Goal: Task Accomplishment & Management: Manage account settings

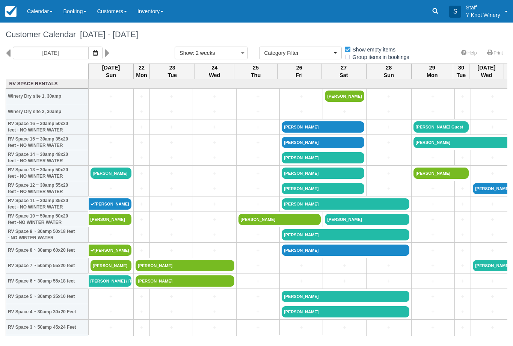
select select
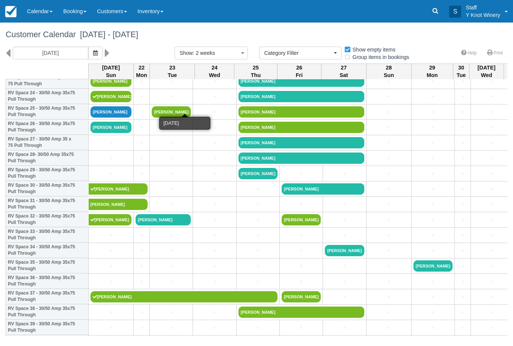
scroll to position [384, 0]
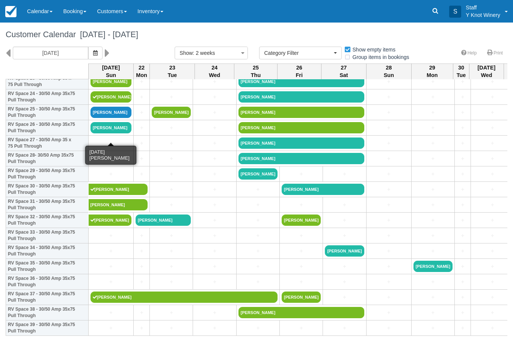
click at [113, 133] on link "[PERSON_NAME]" at bounding box center [110, 127] width 41 height 11
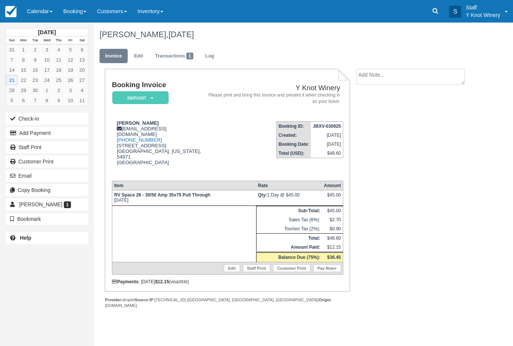
click at [327, 272] on link "Pay Now" at bounding box center [326, 268] width 27 height 8
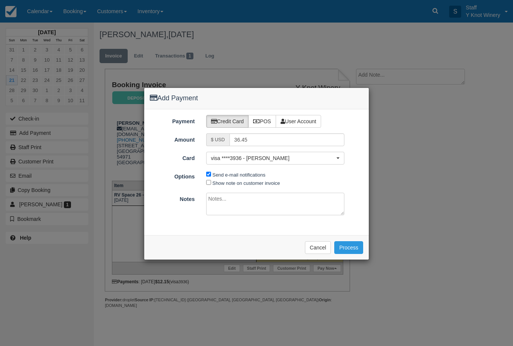
click at [208, 186] on div "Payment Credit Card POS User Account Amount $ USD 36.45 Card visa ****3936 - To…" at bounding box center [256, 172] width 225 height 126
click at [213, 182] on label "Show note on customer invoice" at bounding box center [247, 183] width 68 height 6
click at [211, 182] on input "Show note on customer invoice" at bounding box center [208, 182] width 5 height 5
checkbox input "true"
click at [348, 248] on button "Process" at bounding box center [348, 247] width 29 height 13
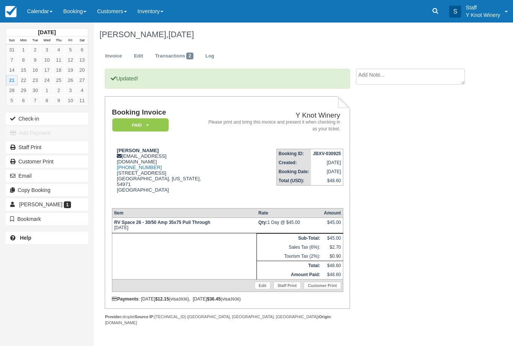
click at [46, 115] on button "Check-in" at bounding box center [47, 119] width 83 height 12
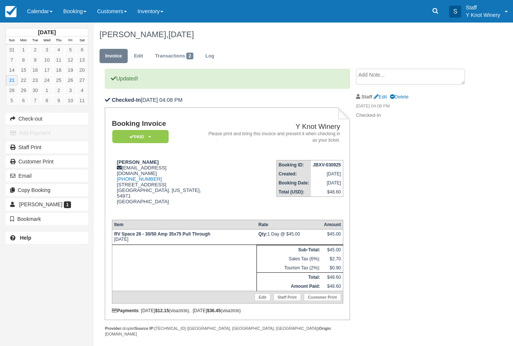
click at [35, 13] on link "Calendar" at bounding box center [40, 11] width 36 height 23
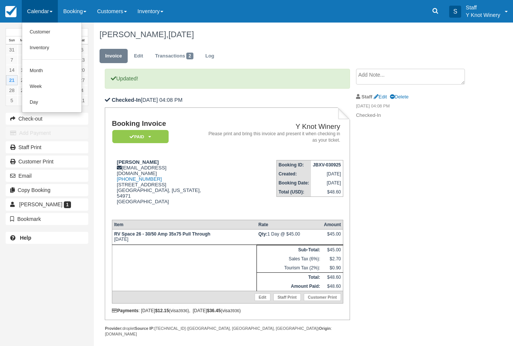
click at [36, 35] on link "Customer" at bounding box center [51, 32] width 59 height 16
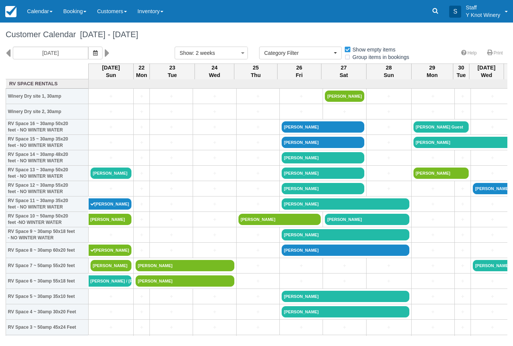
select select
click at [111, 193] on link "+" at bounding box center [110, 189] width 41 height 8
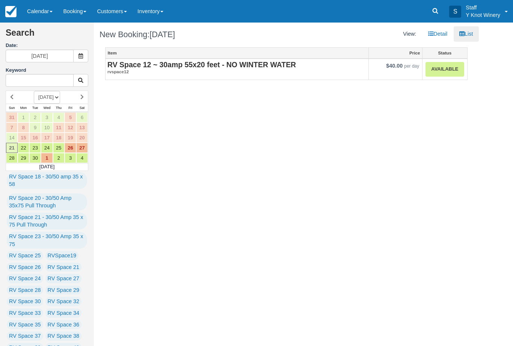
click at [453, 70] on link "Available" at bounding box center [444, 69] width 38 height 15
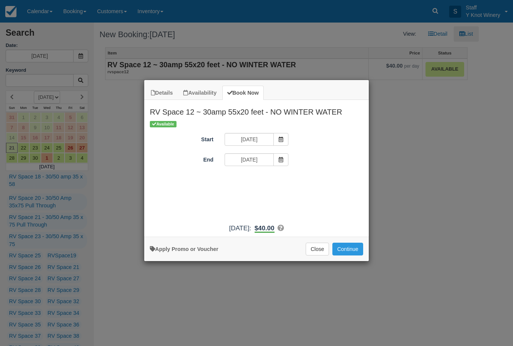
click at [347, 255] on button "Continue" at bounding box center [347, 249] width 31 height 13
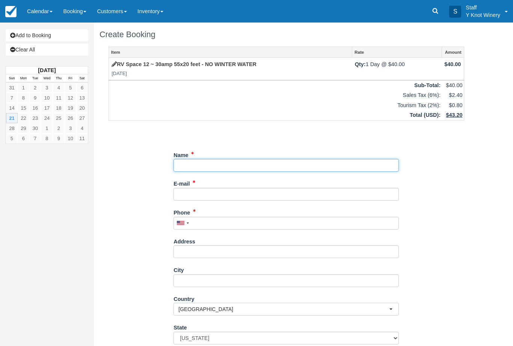
click at [247, 169] on input "Name" at bounding box center [285, 165] width 225 height 13
click at [247, 164] on input "Name" at bounding box center [285, 165] width 225 height 13
type input "[PERSON_NAME]"
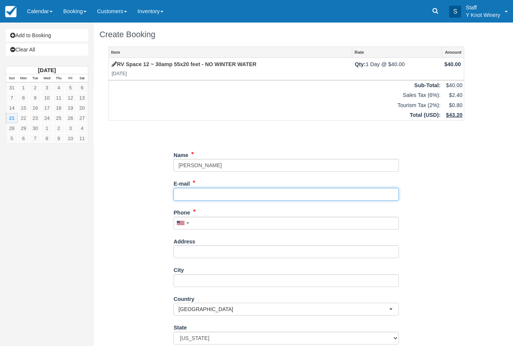
click at [211, 195] on input "E-mail" at bounding box center [285, 194] width 225 height 13
type input "[EMAIL_ADDRESS][DOMAIN_NAME]"
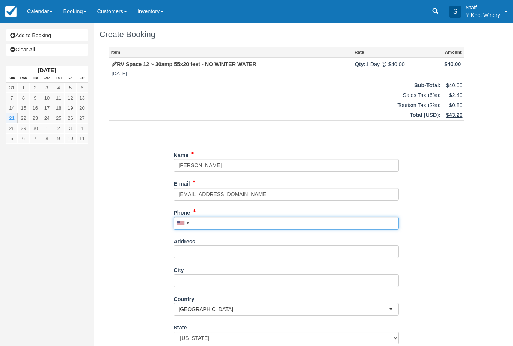
click at [232, 220] on input "Phone" at bounding box center [285, 223] width 225 height 13
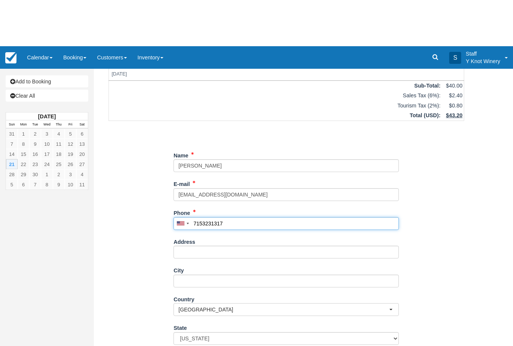
scroll to position [46, 0]
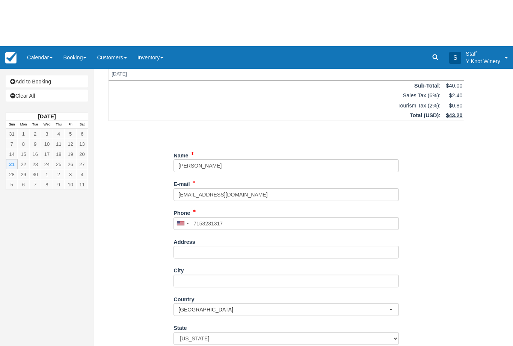
type input "+17153231317"
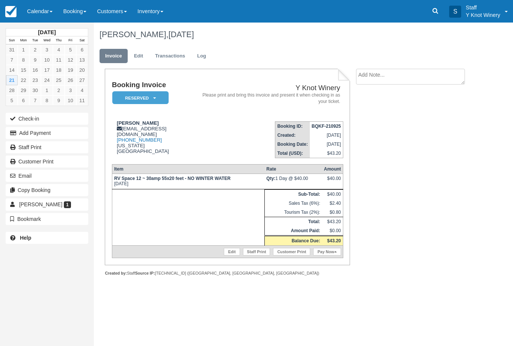
click at [21, 117] on button "Check-in" at bounding box center [47, 119] width 83 height 12
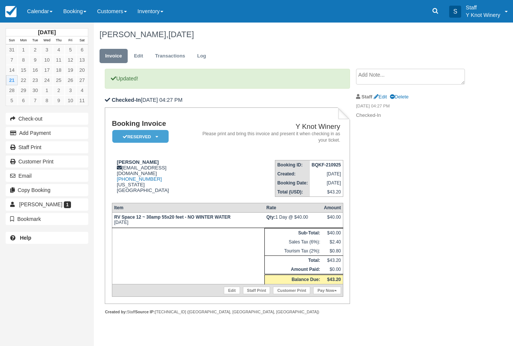
click at [329, 293] on link "Pay Now" at bounding box center [326, 290] width 27 height 8
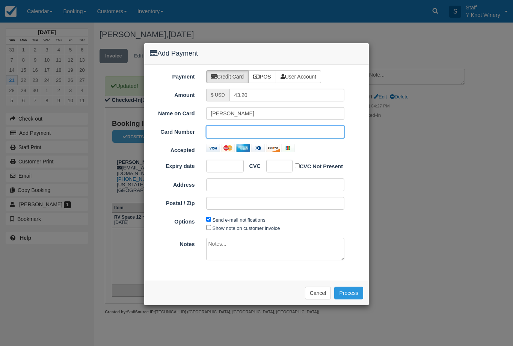
click at [320, 294] on button "Cancel" at bounding box center [318, 292] width 26 height 13
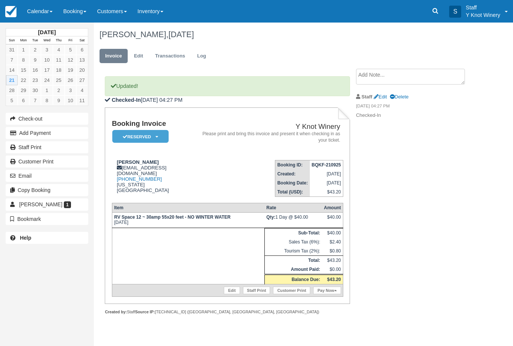
click at [154, 136] on em "Reserved" at bounding box center [140, 136] width 56 height 13
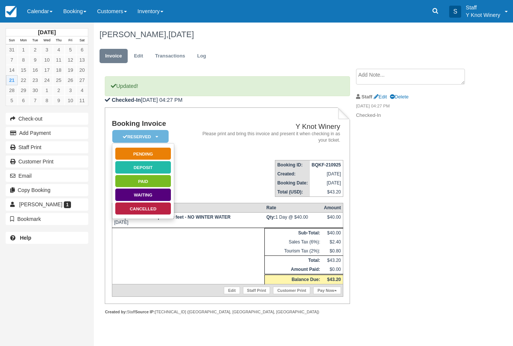
click at [146, 182] on link "Paid" at bounding box center [143, 181] width 56 height 13
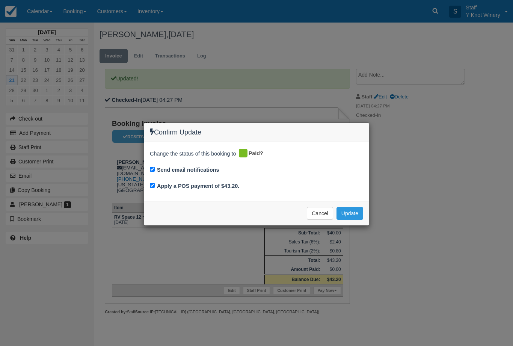
click at [350, 210] on button "Update" at bounding box center [349, 213] width 27 height 13
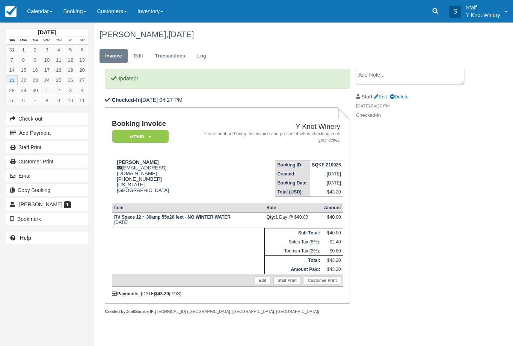
click at [36, 15] on link "Calendar" at bounding box center [40, 11] width 36 height 23
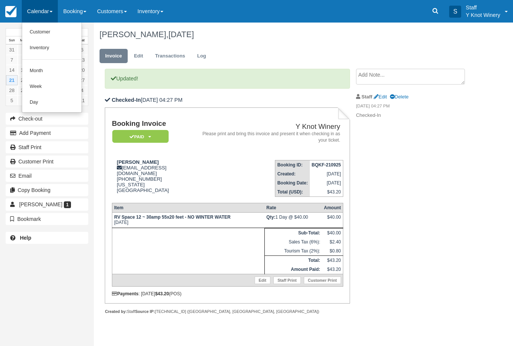
click at [54, 30] on link "Customer" at bounding box center [51, 32] width 59 height 16
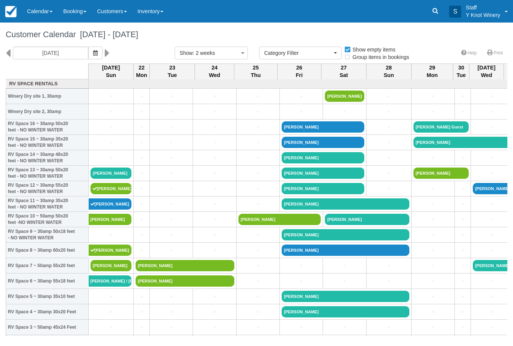
select select
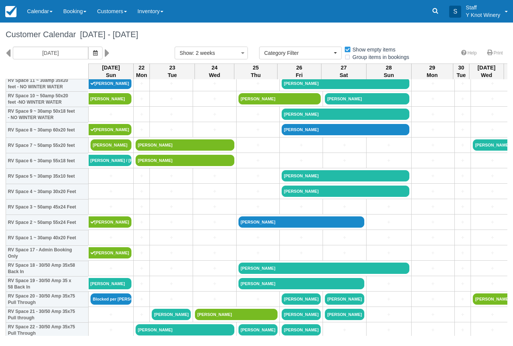
scroll to position [121, 0]
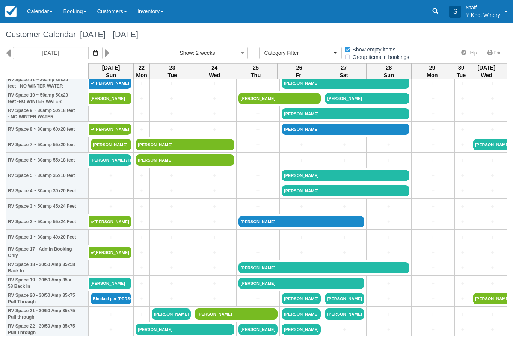
click at [173, 179] on link "+" at bounding box center [171, 176] width 39 height 8
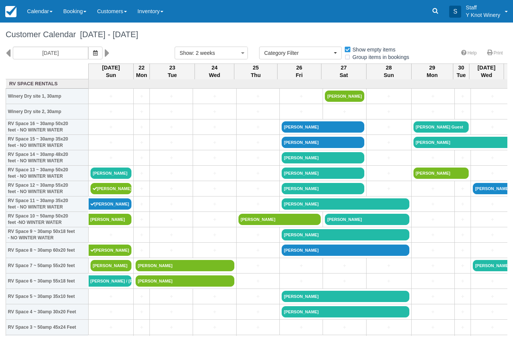
select select
click at [88, 50] on button "button" at bounding box center [95, 53] width 14 height 13
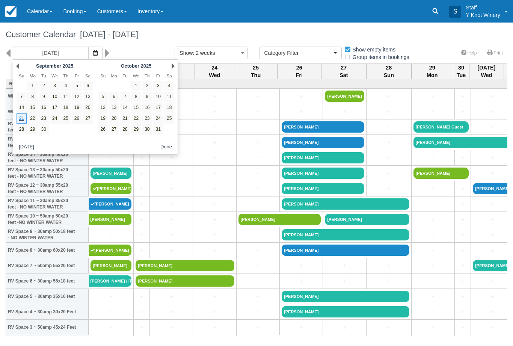
click at [145, 86] on link "2" at bounding box center [147, 86] width 10 height 10
type input "10/02/25"
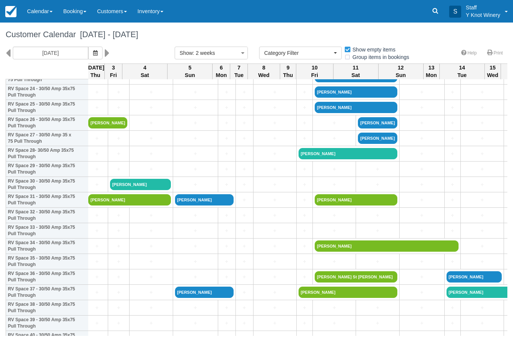
scroll to position [389, 2]
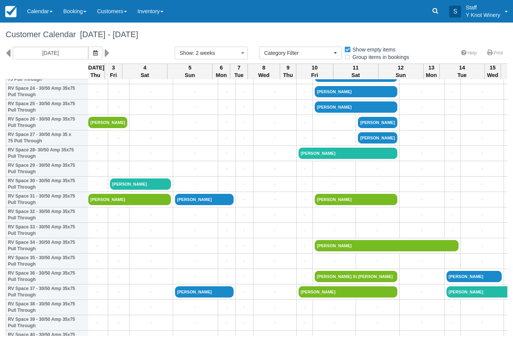
click at [113, 173] on link "+" at bounding box center [119, 169] width 18 height 8
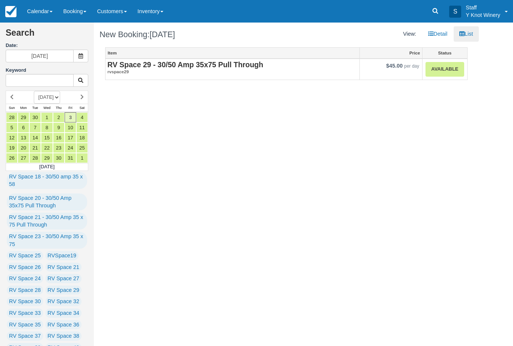
click at [443, 69] on link "Available" at bounding box center [444, 69] width 38 height 15
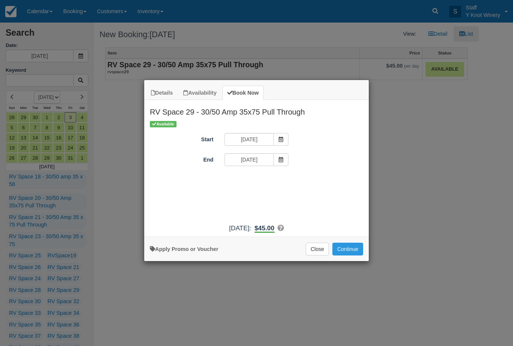
click at [279, 159] on icon "Item Modal" at bounding box center [280, 159] width 5 height 5
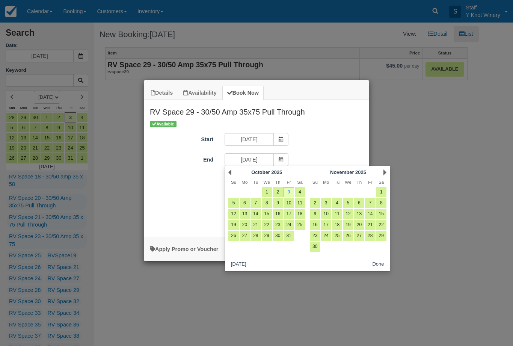
click at [299, 193] on link "4" at bounding box center [300, 192] width 10 height 10
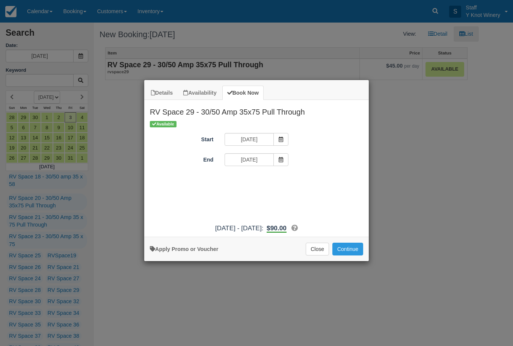
click at [280, 163] on span "Item Modal" at bounding box center [280, 159] width 15 height 13
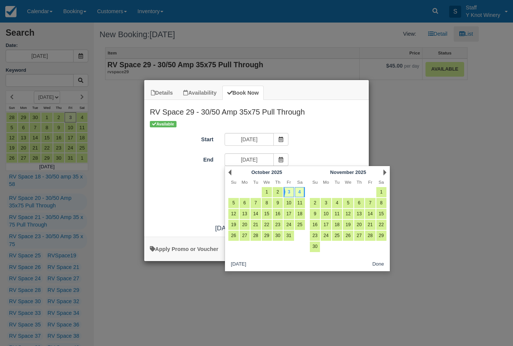
click at [235, 202] on link "5" at bounding box center [233, 203] width 10 height 10
type input "10/05/25"
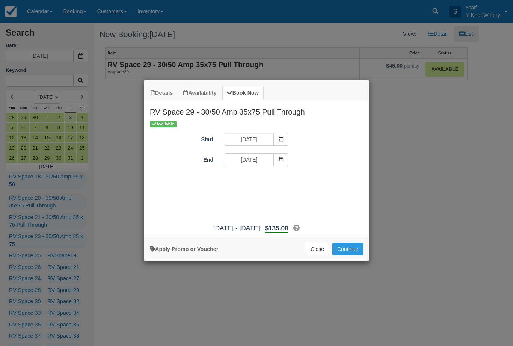
click at [350, 255] on button "Continue" at bounding box center [347, 249] width 31 height 13
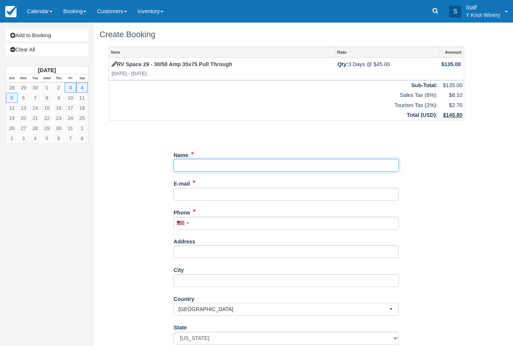
click at [210, 162] on input "Name" at bounding box center [285, 165] width 225 height 13
type input "[PERSON_NAME]"
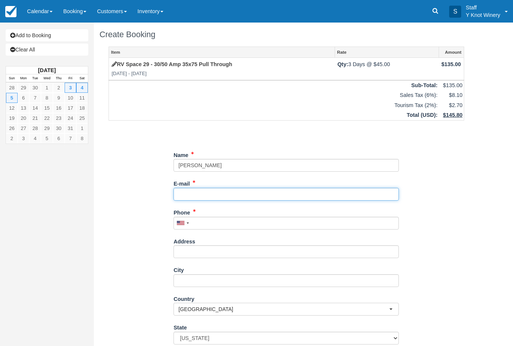
click at [223, 193] on input "E-mail" at bounding box center [285, 194] width 225 height 13
type input "p"
type input "[EMAIL_ADDRESS][DOMAIN_NAME]"
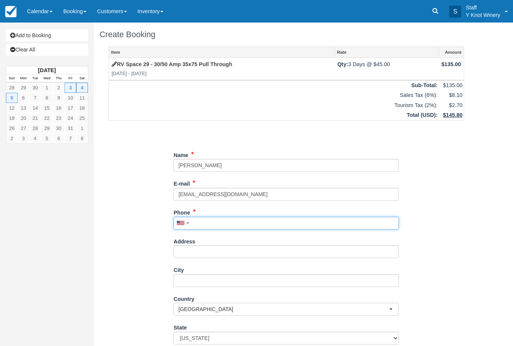
click at [223, 227] on input "Phone" at bounding box center [285, 223] width 225 height 13
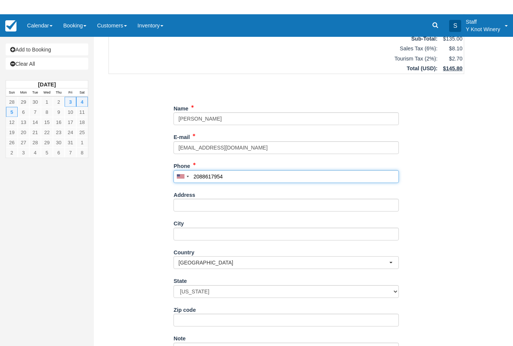
scroll to position [46, 0]
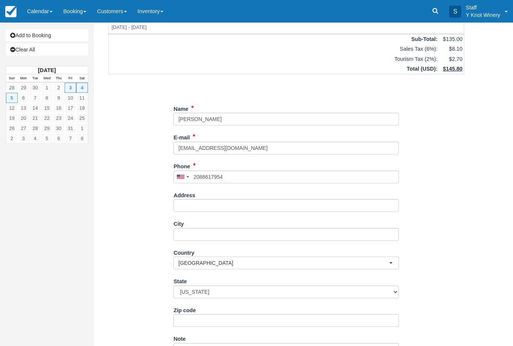
type input "[PHONE_NUMBER]"
